Goal: Find specific page/section: Find specific page/section

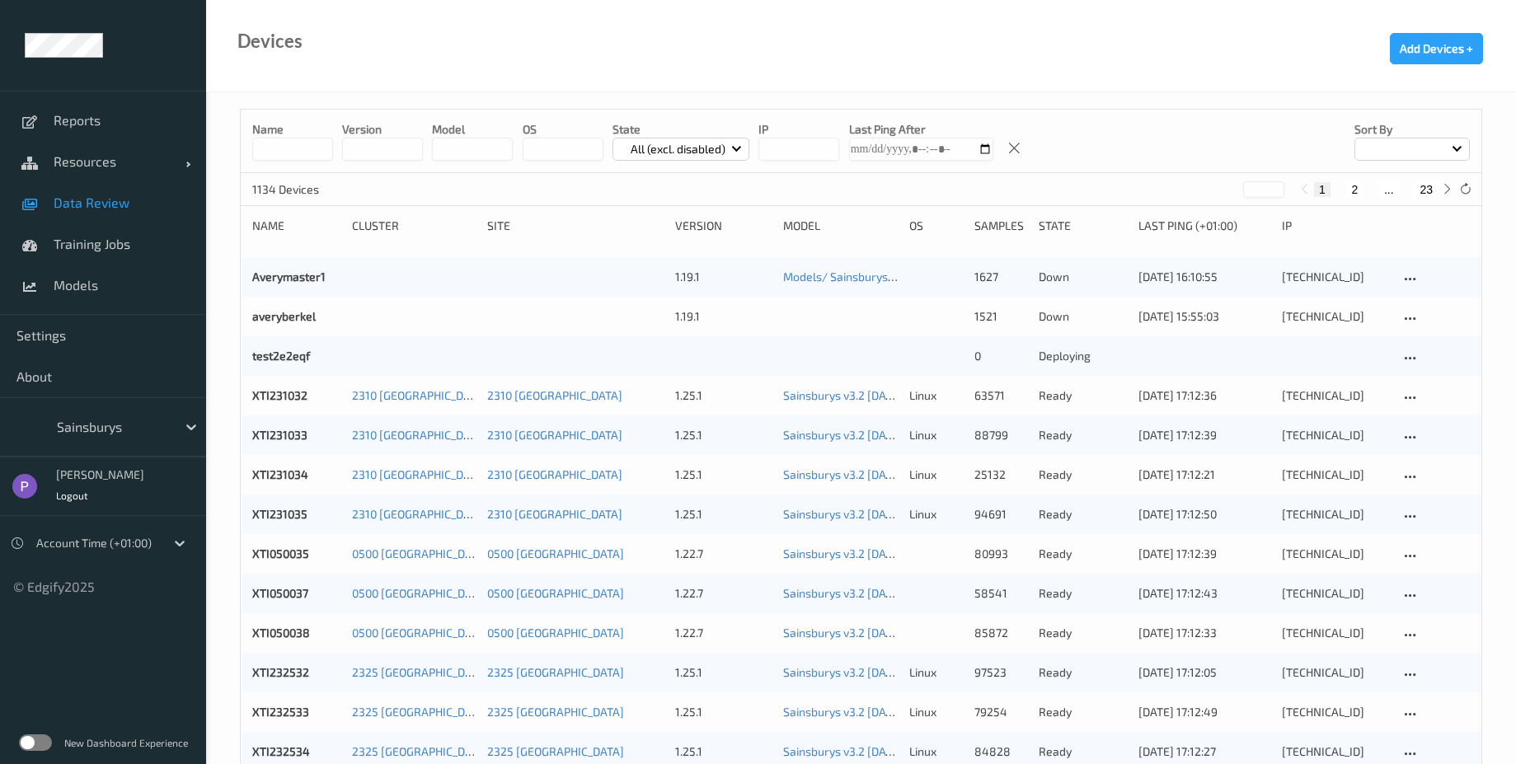
click at [103, 209] on span "Data Review" at bounding box center [122, 203] width 136 height 16
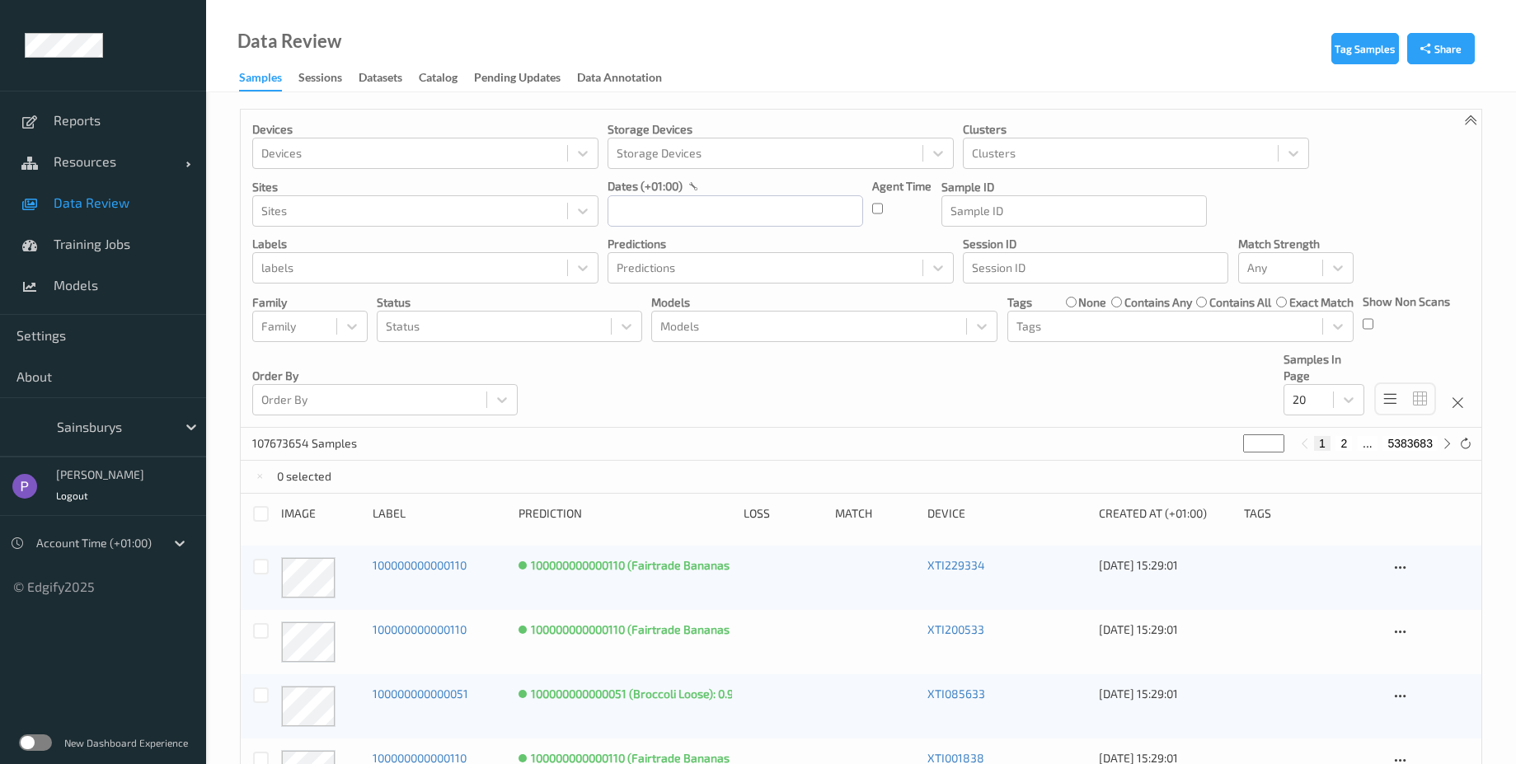
click at [81, 201] on span "Data Review" at bounding box center [122, 203] width 136 height 16
click at [1466, 444] on icon at bounding box center [1465, 444] width 12 height 12
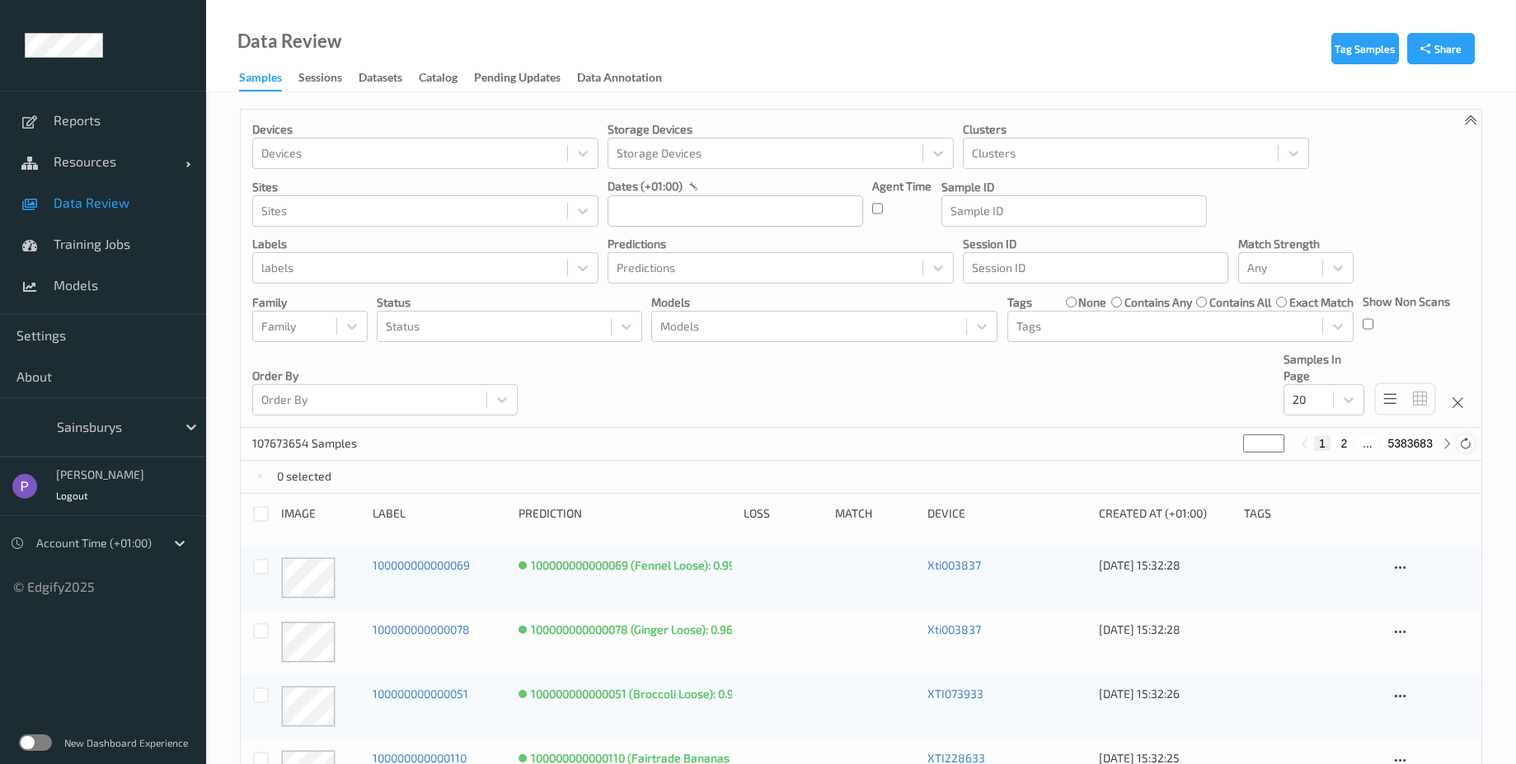
click at [1466, 444] on icon at bounding box center [1465, 444] width 12 height 12
click at [1468, 444] on icon at bounding box center [1465, 444] width 12 height 12
click at [1472, 451] on div at bounding box center [1465, 443] width 18 height 18
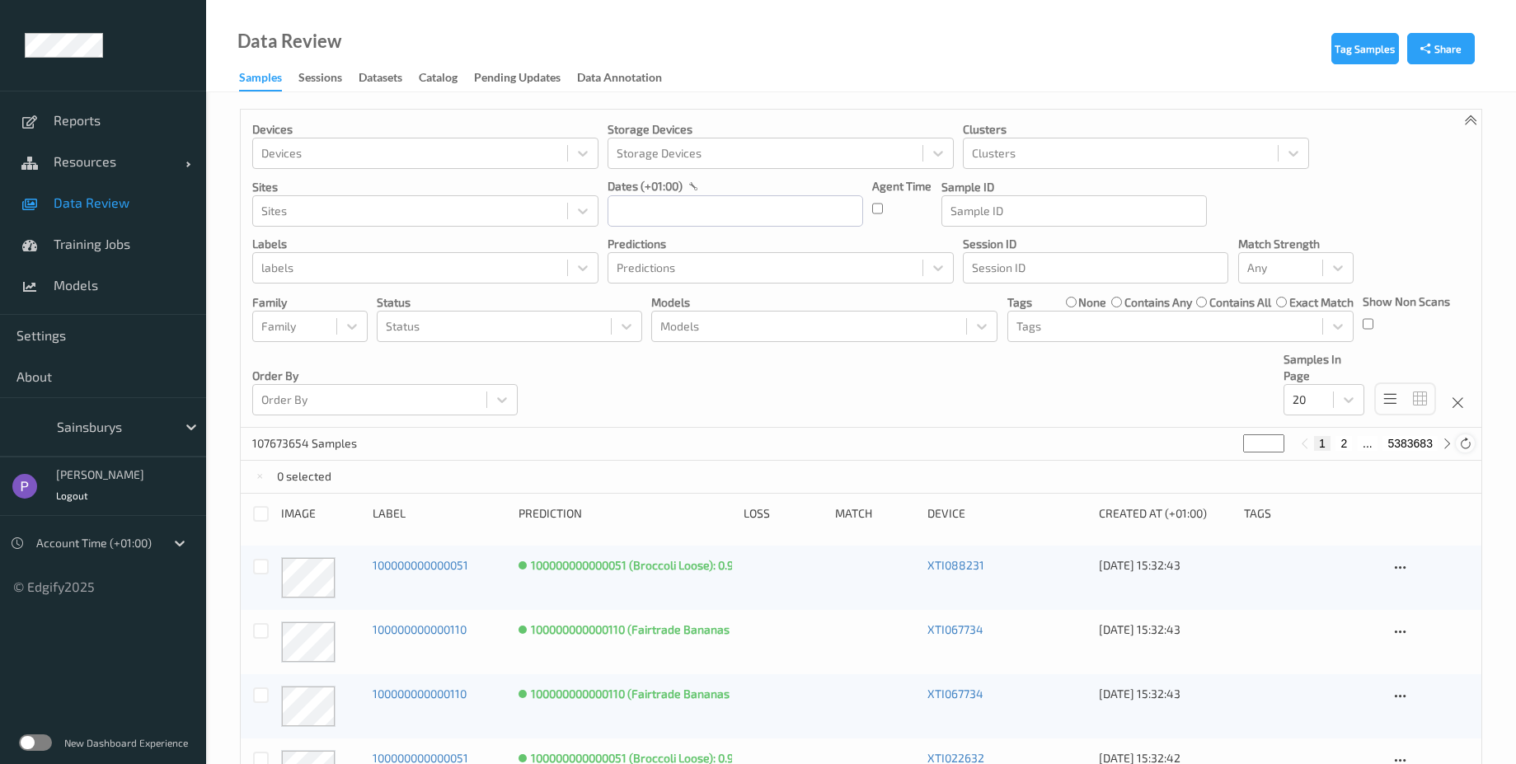
click at [1462, 449] on icon at bounding box center [1465, 444] width 12 height 12
click at [1467, 449] on icon at bounding box center [1465, 444] width 12 height 12
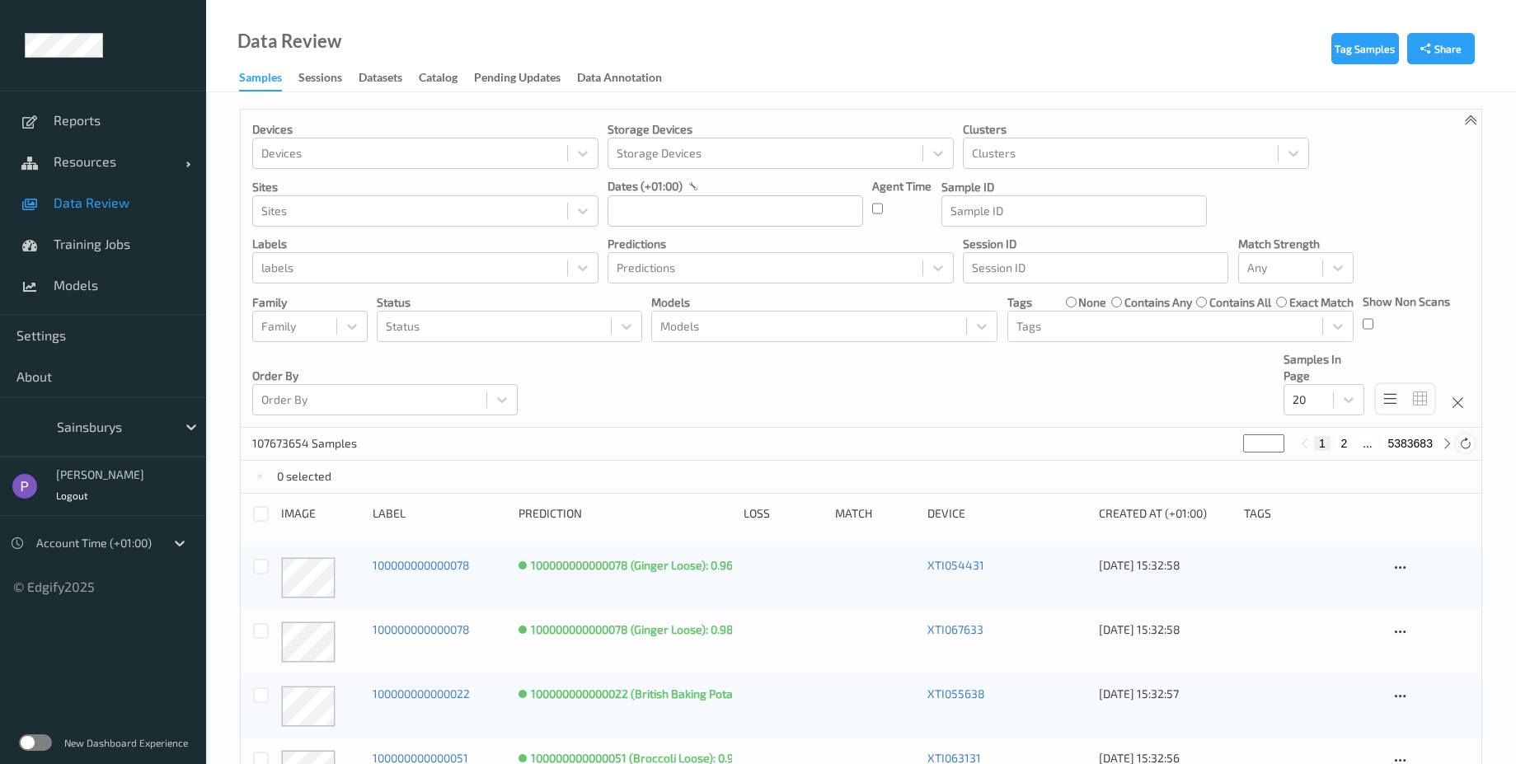
click at [1467, 449] on icon at bounding box center [1465, 444] width 12 height 12
click at [1463, 446] on icon at bounding box center [1465, 444] width 12 height 12
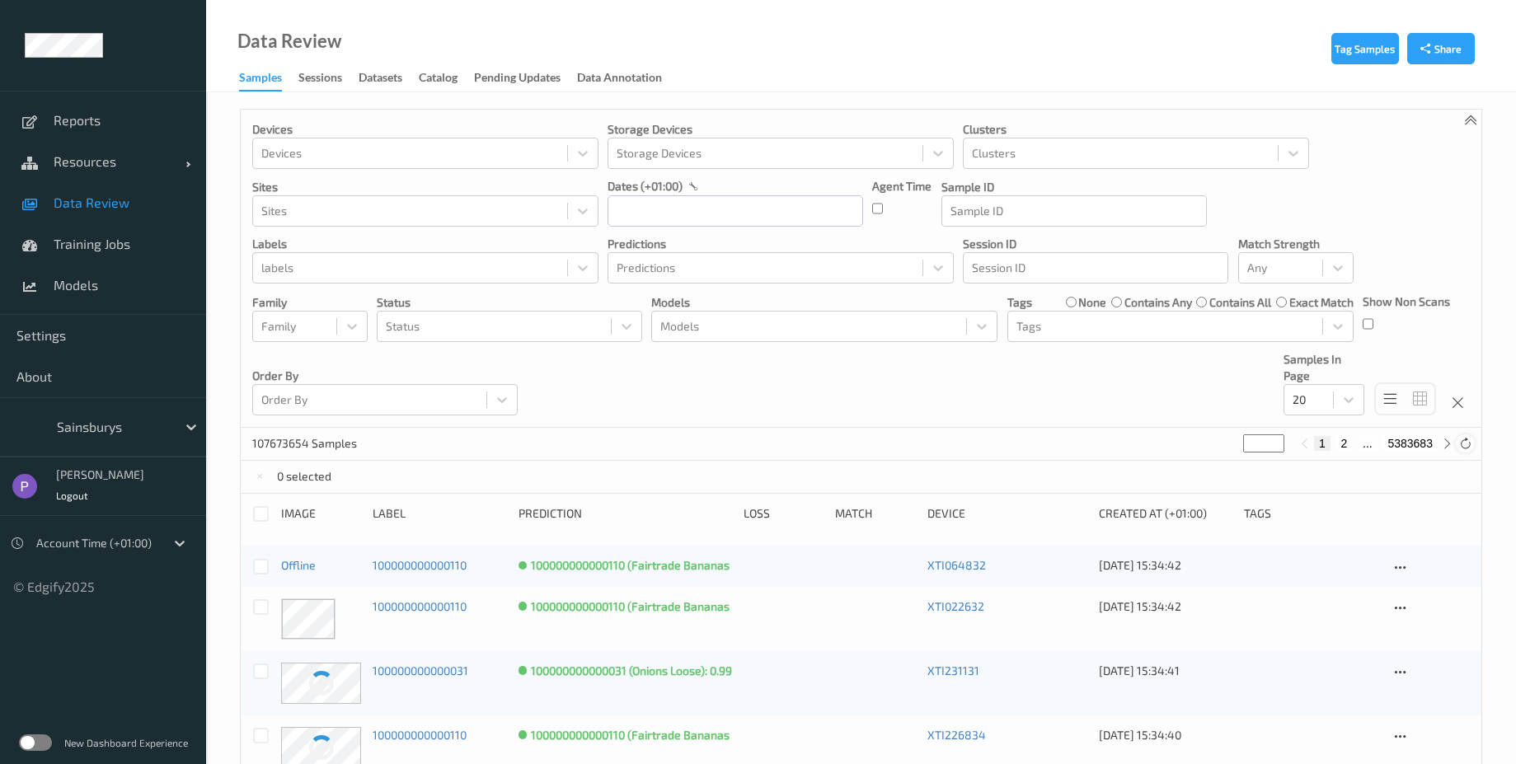
click at [1463, 446] on icon at bounding box center [1465, 444] width 12 height 12
click at [1462, 448] on icon at bounding box center [1465, 444] width 12 height 12
click at [1461, 448] on icon at bounding box center [1465, 444] width 12 height 12
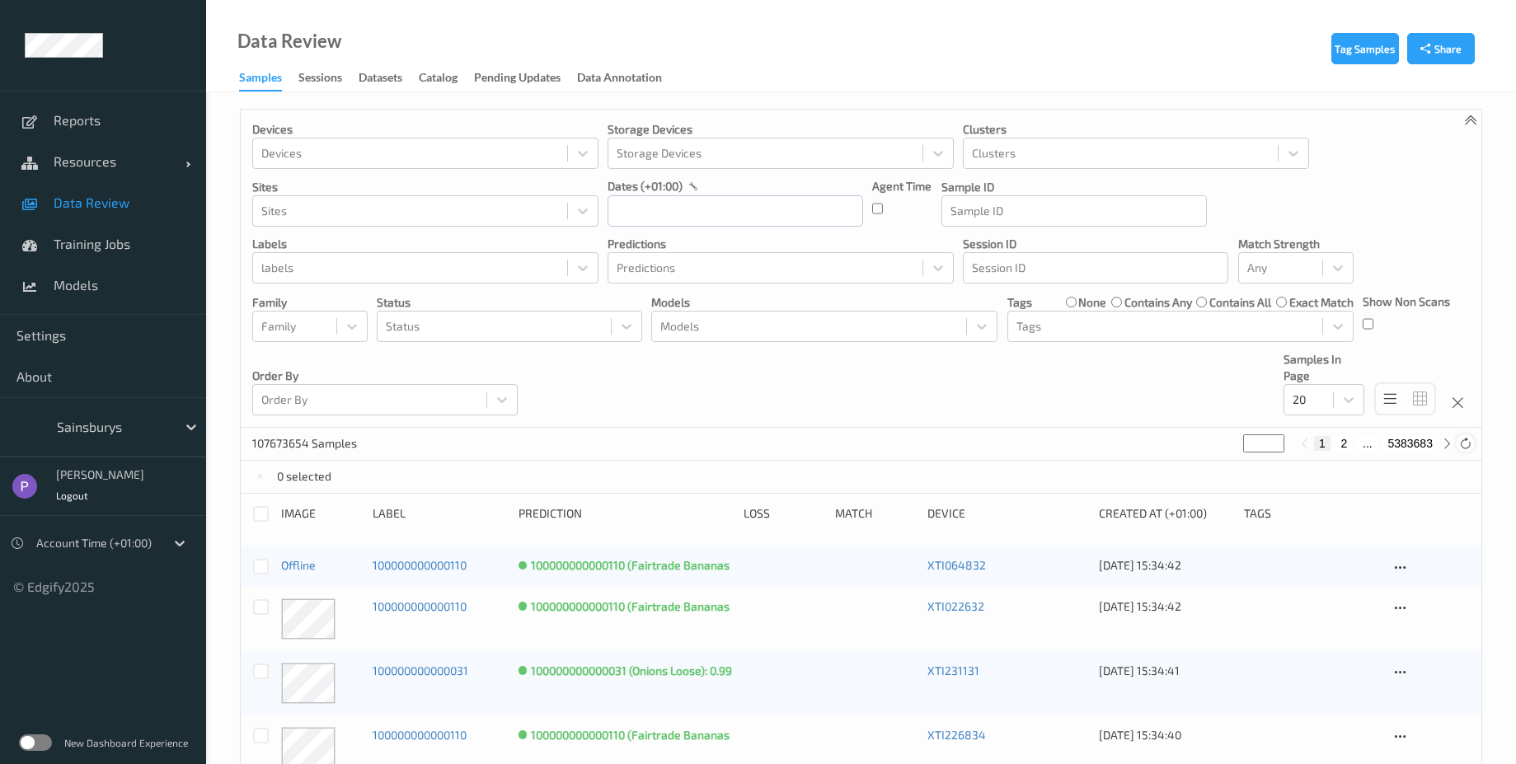
click at [1461, 448] on icon at bounding box center [1465, 444] width 12 height 12
